Goal: Information Seeking & Learning: Find specific page/section

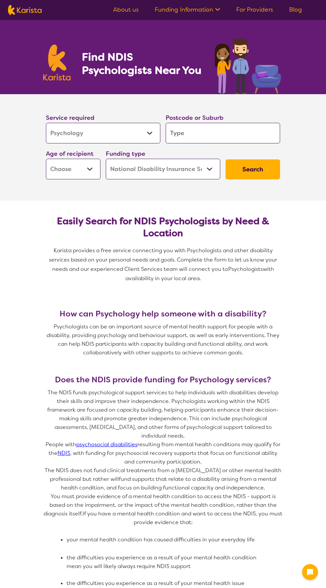
select select "Psychology"
select select "NDIS"
select select "Psychology"
select select "NDIS"
click at [200, 134] on input "search" at bounding box center [223, 133] width 114 height 21
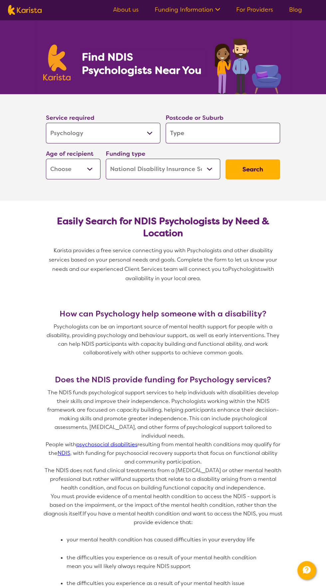
type input "6122"
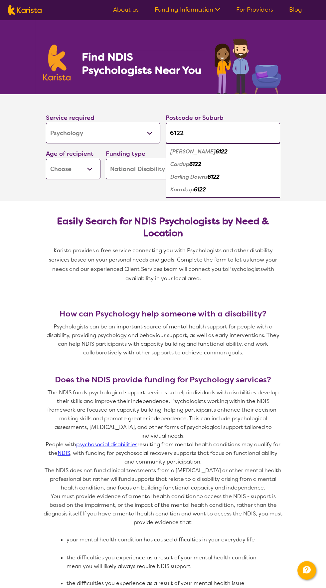
click at [204, 155] on div "[PERSON_NAME] 6122" at bounding box center [223, 151] width 108 height 13
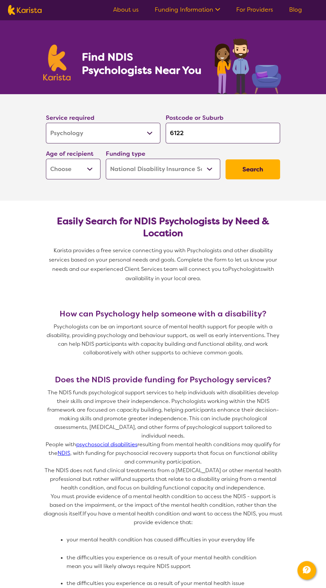
click at [206, 168] on select "Home Care Package (HCP) National Disability Insurance Scheme (NDIS) I don't know" at bounding box center [163, 169] width 114 height 21
